Goal: Task Accomplishment & Management: Use online tool/utility

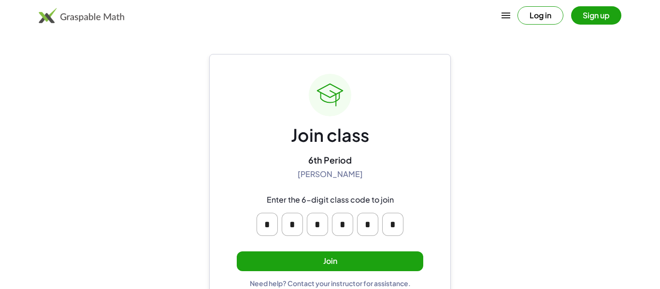
click at [384, 265] on button "Join" at bounding box center [330, 262] width 186 height 20
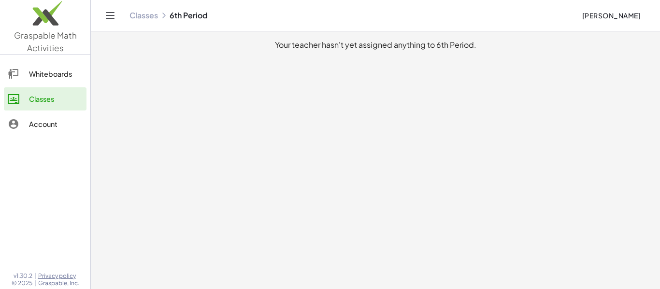
click at [178, 18] on div "Classes 6th Period" at bounding box center [351, 16] width 445 height 10
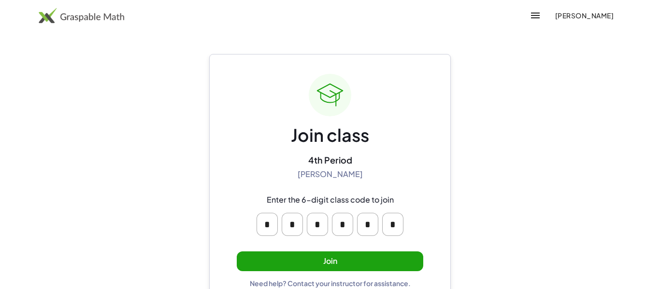
click at [355, 263] on button "Join" at bounding box center [330, 262] width 186 height 20
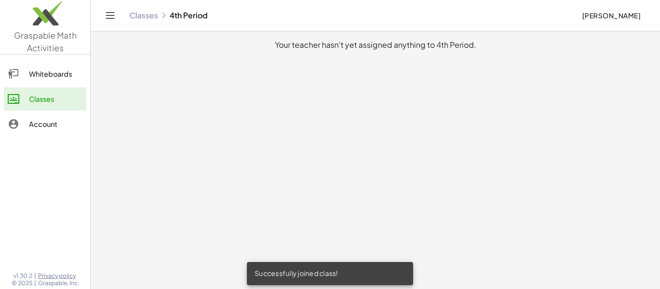
click at [48, 120] on div "Account" at bounding box center [56, 124] width 54 height 12
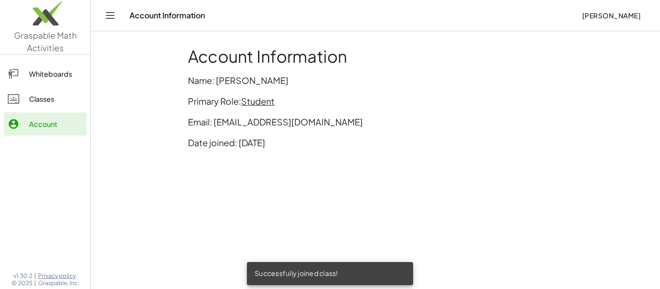
click at [43, 70] on div "Whiteboards" at bounding box center [56, 74] width 54 height 12
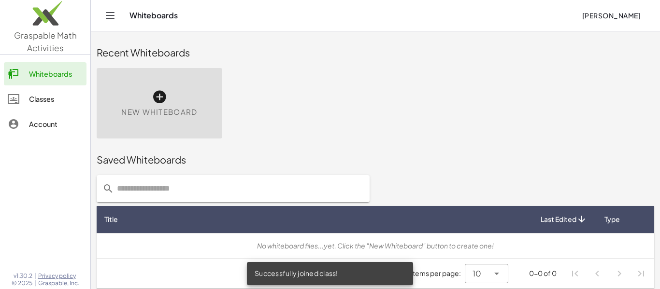
click at [171, 107] on span "New Whiteboard" at bounding box center [159, 112] width 76 height 11
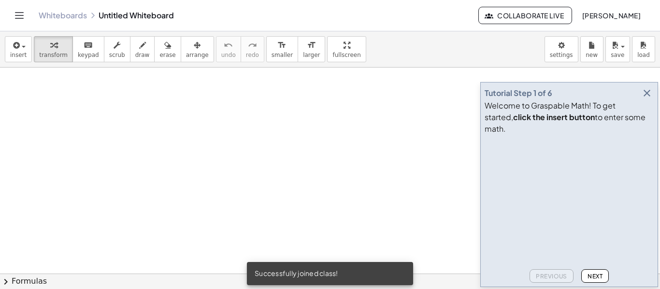
drag, startPoint x: 246, startPoint y: 118, endPoint x: 187, endPoint y: 134, distance: 60.7
click at [187, 134] on div at bounding box center [330, 274] width 660 height 413
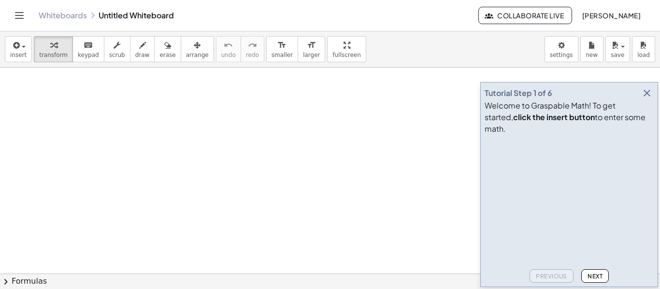
click at [369, 201] on div at bounding box center [330, 274] width 660 height 413
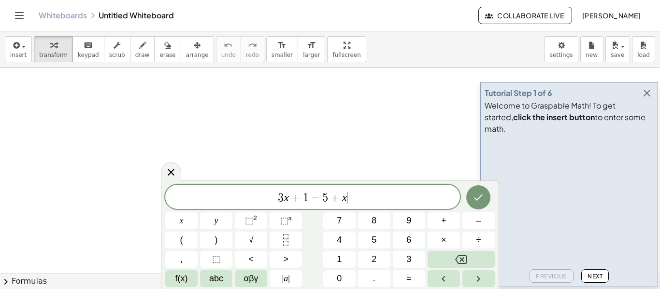
scroll to position [0, 0]
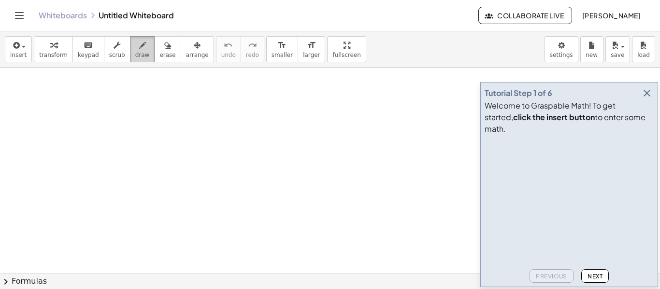
click at [135, 53] on span "draw" at bounding box center [142, 55] width 14 height 7
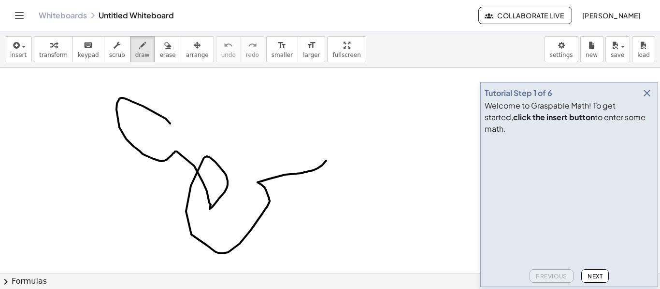
drag, startPoint x: 170, startPoint y: 124, endPoint x: 327, endPoint y: 159, distance: 161.0
click at [327, 159] on div at bounding box center [330, 274] width 660 height 413
click at [648, 99] on icon "button" at bounding box center [647, 93] width 12 height 12
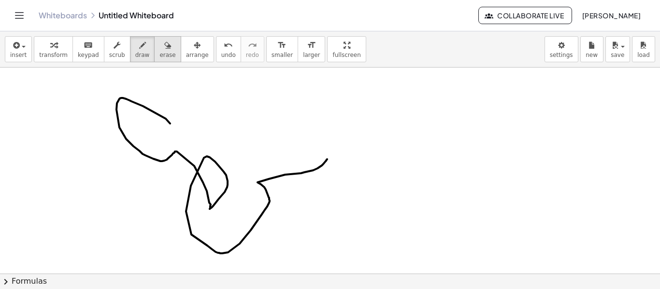
click at [164, 47] on icon "button" at bounding box center [167, 46] width 7 height 12
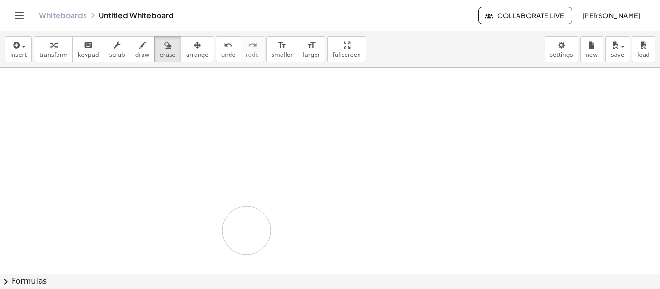
drag, startPoint x: 171, startPoint y: 124, endPoint x: 229, endPoint y: 233, distance: 123.6
click at [229, 233] on div at bounding box center [330, 274] width 660 height 413
click at [24, 49] on div "button" at bounding box center [18, 45] width 16 height 12
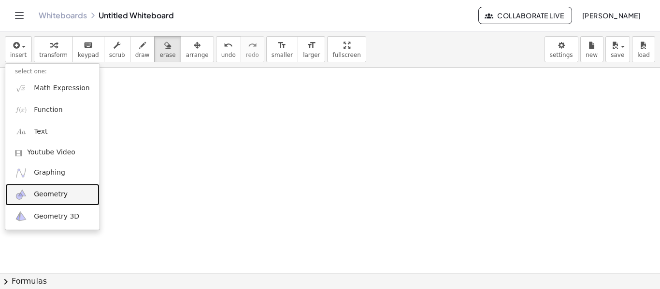
click at [58, 195] on span "Geometry" at bounding box center [51, 195] width 34 height 10
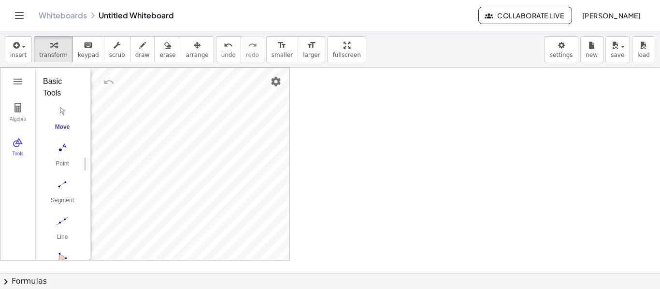
click at [62, 253] on img "Polygon. Select all vertices, then first vertex again" at bounding box center [62, 257] width 39 height 15
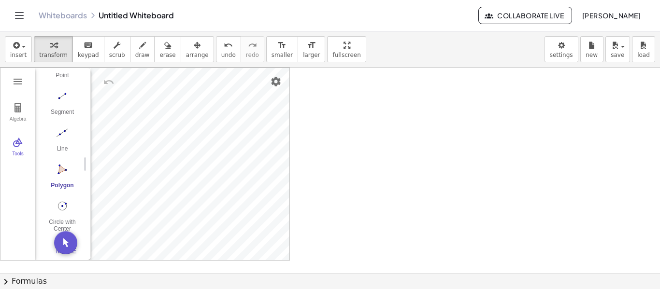
scroll to position [95, 0]
click at [64, 201] on img "Circle with Center through Point. Select center point, then point on circle" at bounding box center [62, 199] width 39 height 15
click at [72, 207] on img "Circle with Center through Point. Select center point, then point on circle" at bounding box center [62, 199] width 39 height 15
click at [216, 200] on div "Algebra Tools GeoGebra Geometry Basic Tools Move Point Segment Line Polygon Cir…" at bounding box center [144, 164] width 289 height 192
click at [346, 163] on div at bounding box center [330, 274] width 660 height 413
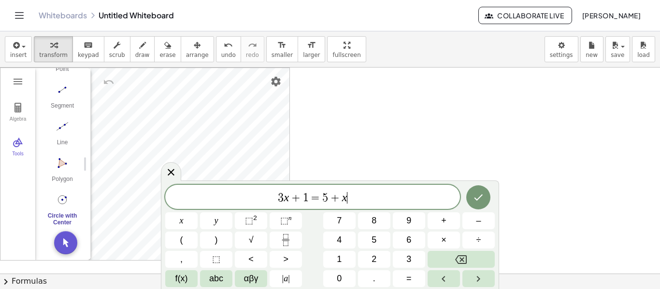
scroll to position [1, 0]
click at [169, 168] on icon at bounding box center [171, 173] width 12 height 12
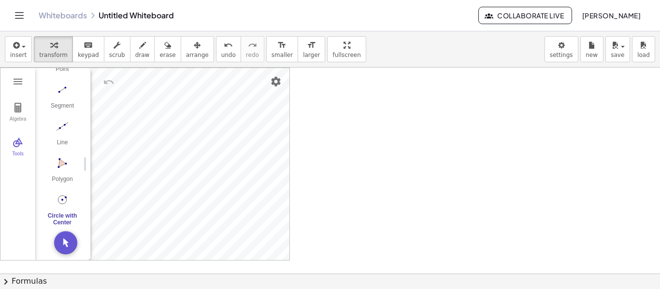
click at [61, 215] on div "Circle with Center through Point" at bounding box center [62, 220] width 39 height 14
click at [67, 244] on img "Move. Drag or select object" at bounding box center [65, 242] width 23 height 23
click at [63, 201] on img "Circle with Center through Point. Select center point, then point on circle" at bounding box center [62, 199] width 39 height 15
click at [66, 249] on button "Move. Drag or select object" at bounding box center [65, 242] width 23 height 23
click at [63, 198] on img "Circle with Center through Point. Select center point, then point on circle" at bounding box center [62, 199] width 39 height 15
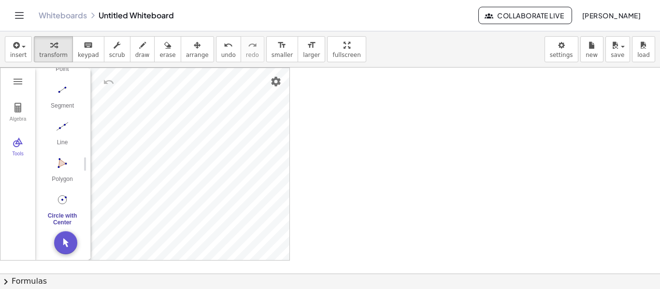
click at [63, 200] on img "Circle with Center through Point. Select center point, then point on circle" at bounding box center [62, 199] width 39 height 15
click at [18, 14] on icon "Toggle navigation" at bounding box center [20, 16] width 12 height 12
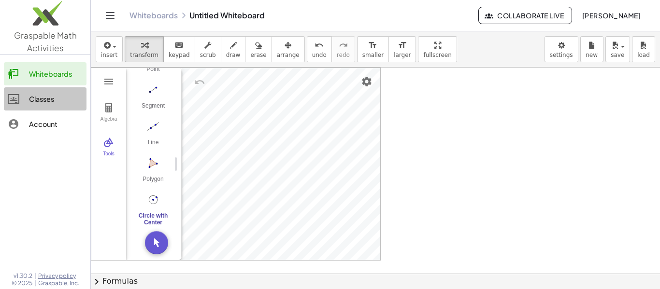
click at [47, 92] on link "Classes" at bounding box center [45, 98] width 83 height 23
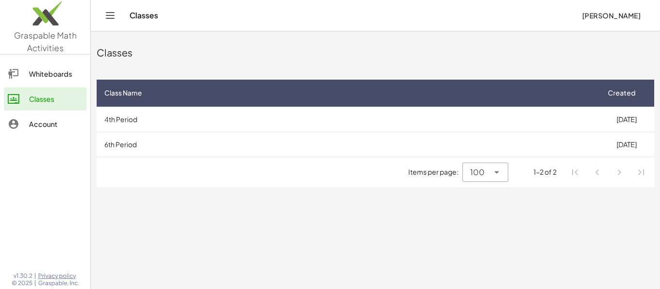
click at [34, 122] on div "Account" at bounding box center [56, 124] width 54 height 12
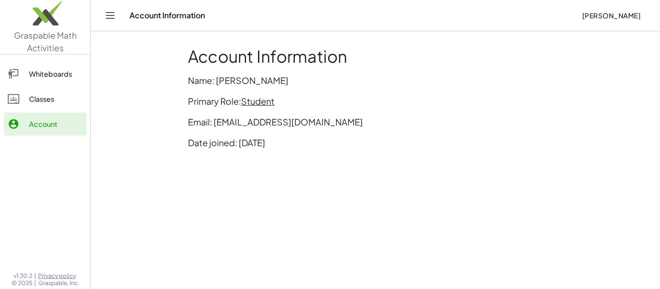
click at [25, 94] on div at bounding box center [18, 99] width 21 height 12
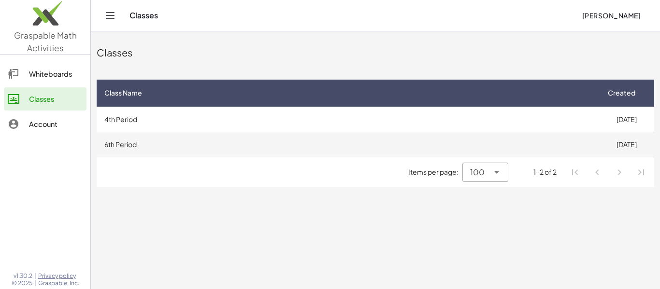
click at [560, 143] on td "6th Period" at bounding box center [348, 144] width 502 height 25
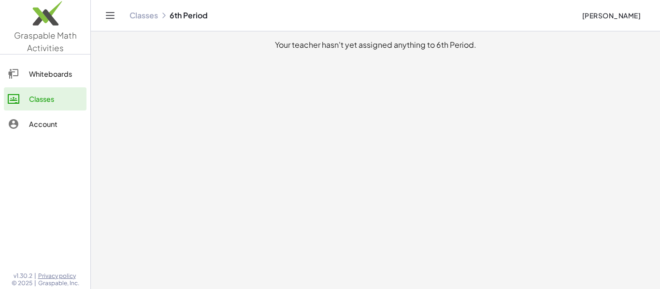
click at [112, 15] on icon "Toggle navigation" at bounding box center [110, 16] width 12 height 12
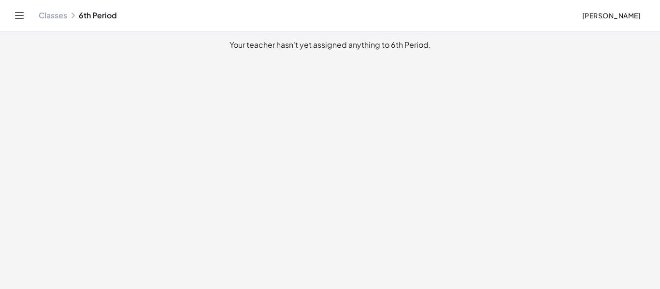
click at [34, 21] on div "Classes 6th Period [PERSON_NAME]" at bounding box center [330, 15] width 637 height 31
click at [25, 16] on icon "Toggle navigation" at bounding box center [20, 16] width 12 height 12
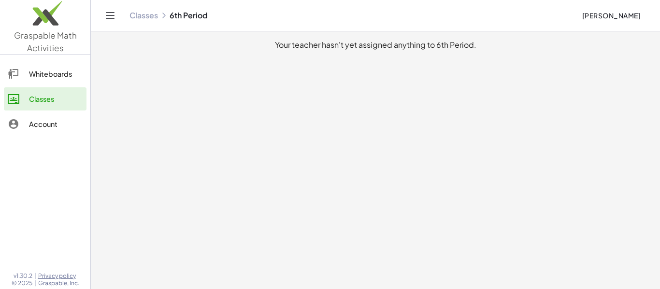
click at [47, 125] on div "Account" at bounding box center [56, 124] width 54 height 12
